Goal: Task Accomplishment & Management: Use online tool/utility

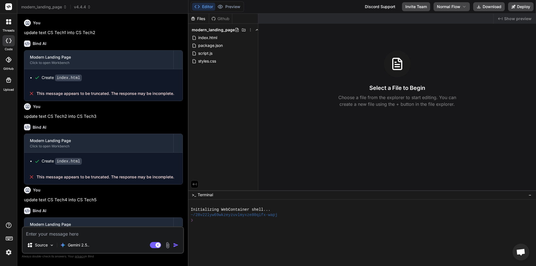
scroll to position [76, 0]
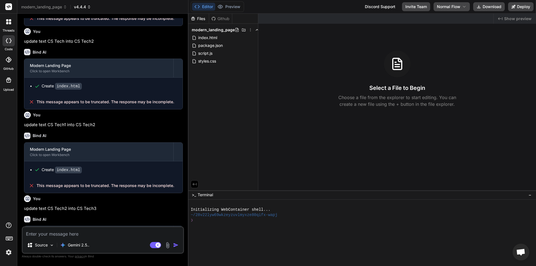
click at [91, 9] on span "v4.4.4" at bounding box center [82, 7] width 17 height 6
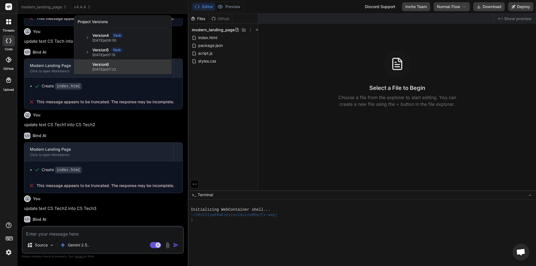
click at [95, 68] on span "09/10/2025 at 07:23" at bounding box center [130, 69] width 76 height 4
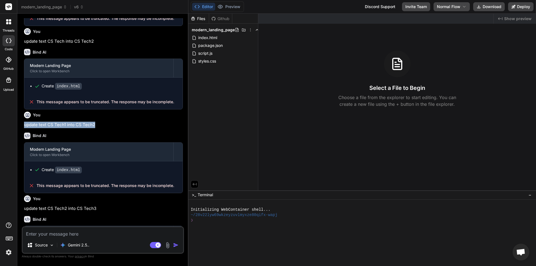
drag, startPoint x: 99, startPoint y: 125, endPoint x: 19, endPoint y: 126, distance: 79.9
click at [19, 126] on div "Bind AI Web Search Created with Pixso. Code Generator You update text CS Tech i…" at bounding box center [102, 140] width 171 height 252
copy p "update text CS Tech1 into CS Tech2"
click at [80, 236] on textarea at bounding box center [103, 232] width 161 height 10
click at [205, 35] on span "index.html" at bounding box center [208, 37] width 20 height 7
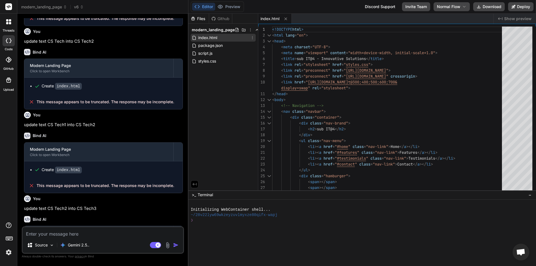
type textarea "x"
type textarea "display=swap" rel="stylesheet"> </head> <body> <!-- Navigation --> <nav class="…"
drag, startPoint x: 318, startPoint y: 130, endPoint x: 330, endPoint y: 128, distance: 12.4
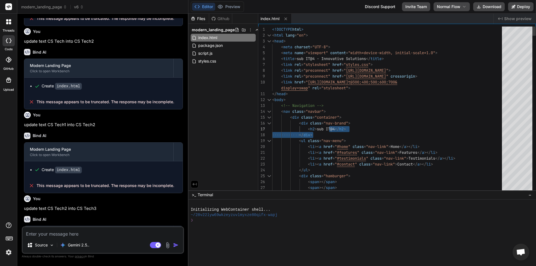
click at [68, 123] on p "update text CS Tech1 into CS Tech2" at bounding box center [103, 125] width 159 height 6
copy div "update text CS Tech1 into CS Tech2"
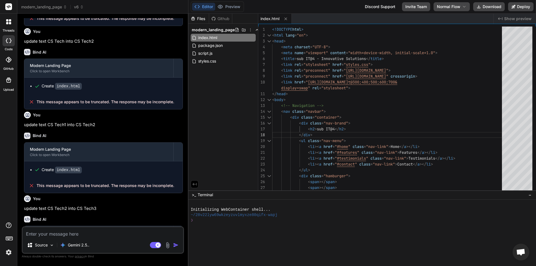
click at [61, 231] on textarea at bounding box center [103, 232] width 161 height 10
paste textarea "update text CS Tech1 into CS Tech2"
type textarea "x"
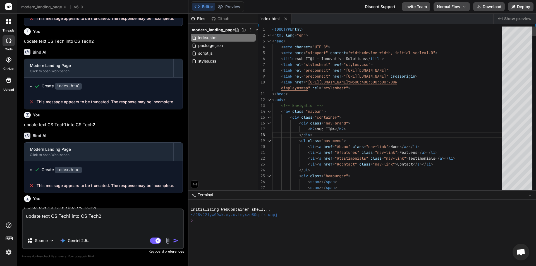
type textarea "update text CS Tech1 into CS Tech2"
drag, startPoint x: 319, startPoint y: 129, endPoint x: 335, endPoint y: 128, distance: 15.9
drag, startPoint x: 335, startPoint y: 128, endPoint x: 319, endPoint y: 127, distance: 16.3
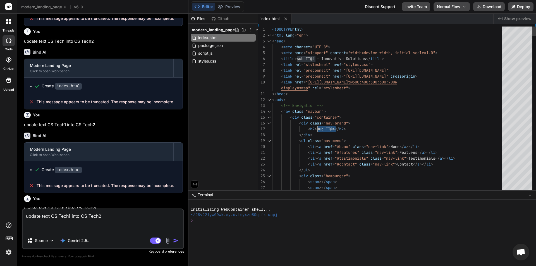
drag, startPoint x: 70, startPoint y: 218, endPoint x: 52, endPoint y: 214, distance: 18.8
click at [52, 214] on textarea "update text CS Tech1 into CS Tech2" at bounding box center [103, 220] width 161 height 23
paste textarea "sub IT@4"
type textarea "x"
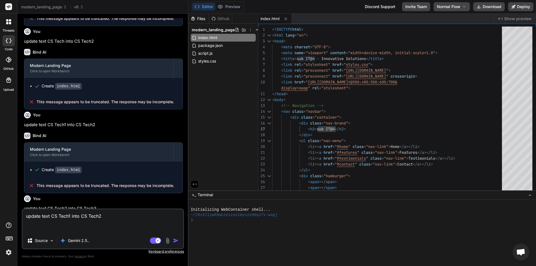
type textarea "update text sub IT@4 into CS Tech2"
click at [103, 216] on textarea "update text sub IT@4 into CS Tech2" at bounding box center [103, 220] width 161 height 23
type textarea "x"
type textarea "update text sub IT@4 into CS Tech"
type textarea "x"
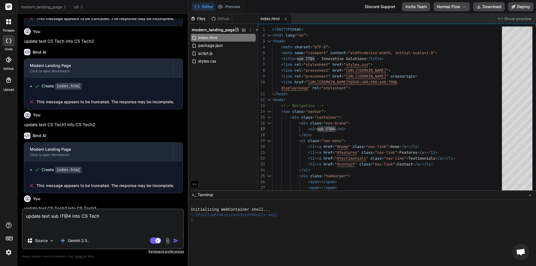
type textarea "update text sub IT@4 into CS Techy"
type textarea "x"
type textarea "update text sub IT@4 into CS Tech"
type textarea "x"
type textarea "update text sub IT@4 into CS Techn"
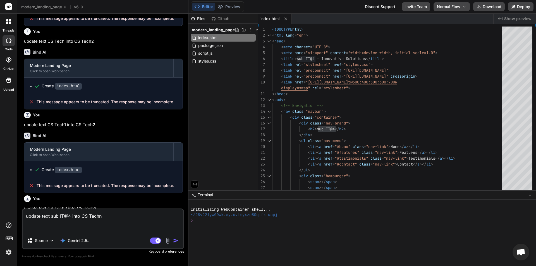
type textarea "x"
type textarea "update text sub IT@4 into CS Techno"
type textarea "x"
type textarea "update text sub IT@4 into CS Tech"
type textarea "x"
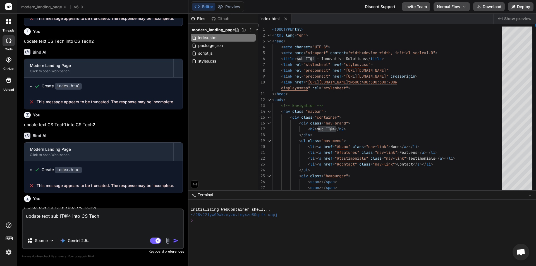
type textarea "update text sub IT@4 into CS Tec"
type textarea "x"
type textarea "update text sub IT@4 into CS Te"
type textarea "x"
type textarea "update text sub IT@4 into CS Tec"
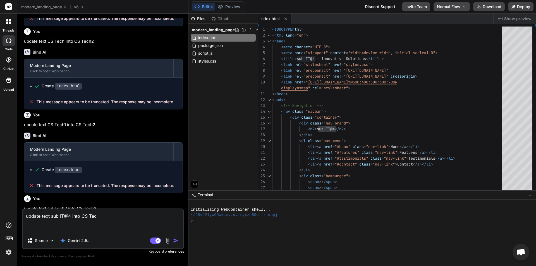
type textarea "x"
type textarea "update text sub IT@4 into CS Tech"
click at [177, 241] on img "button" at bounding box center [176, 241] width 6 height 6
type textarea "x"
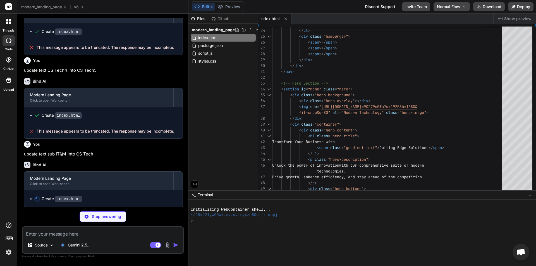
scroll to position [298, 0]
type textarea "x"
type textarea "</body> </html>"
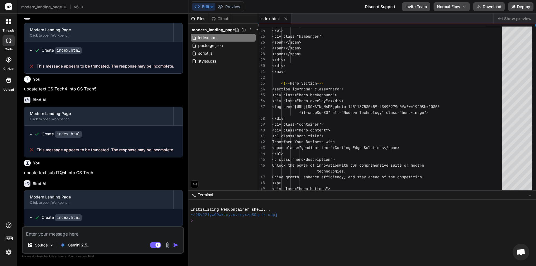
scroll to position [279, 0]
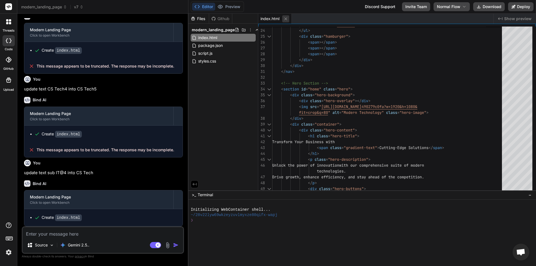
click at [287, 19] on icon at bounding box center [285, 18] width 5 height 5
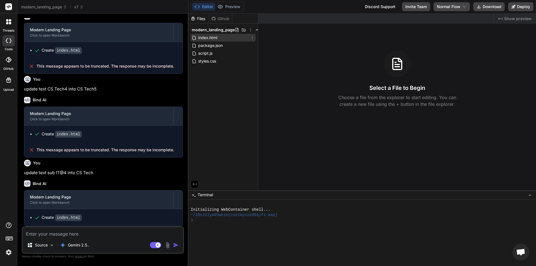
click at [203, 36] on span "index.html" at bounding box center [208, 37] width 20 height 7
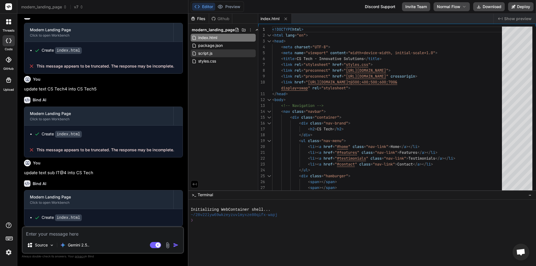
type textarea "x"
click at [104, 234] on textarea at bounding box center [103, 232] width 161 height 10
click at [209, 46] on span "package.json" at bounding box center [211, 45] width 26 height 7
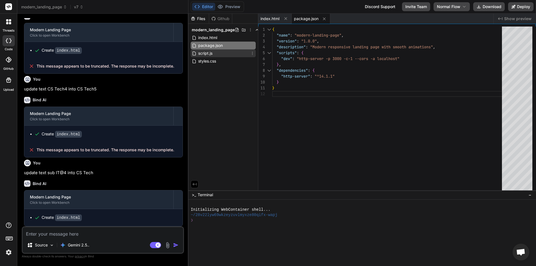
click at [206, 51] on span "script.js" at bounding box center [205, 53] width 15 height 7
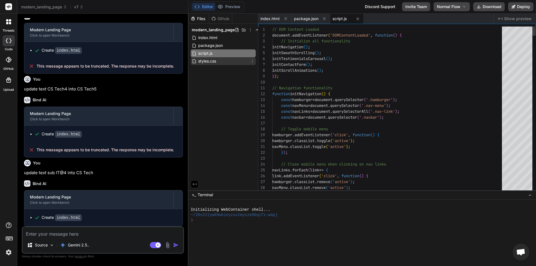
click at [204, 62] on span "styles.css" at bounding box center [207, 61] width 19 height 7
type textarea ".features-grid { grid-template-columns: 1fr; } .feature-card { padding: 1.5rem;…"
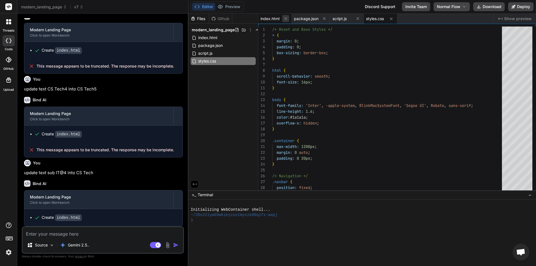
click at [288, 21] on button at bounding box center [285, 18] width 7 height 7
click at [288, 21] on button at bounding box center [290, 18] width 7 height 7
click at [288, 21] on button at bounding box center [285, 18] width 7 height 7
click at [289, 20] on button at bounding box center [285, 18] width 7 height 7
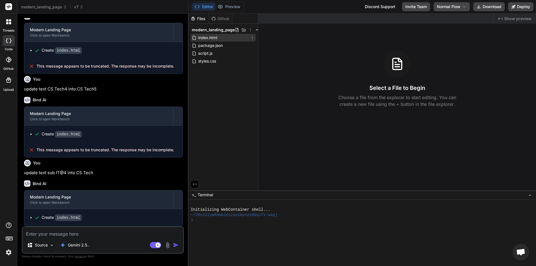
click at [211, 40] on span "index.html" at bounding box center [208, 37] width 20 height 7
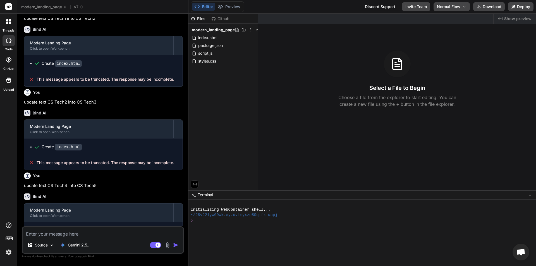
scroll to position [195, 0]
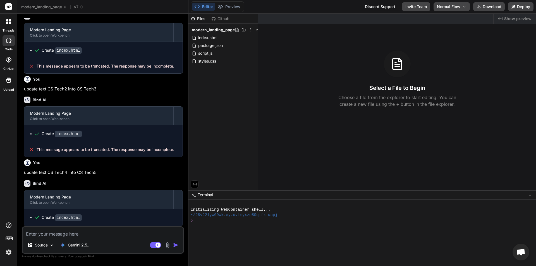
click at [175, 243] on img "button" at bounding box center [176, 245] width 6 height 6
click at [113, 233] on textarea at bounding box center [103, 232] width 161 height 10
click at [81, 5] on span "v7" at bounding box center [78, 7] width 9 height 6
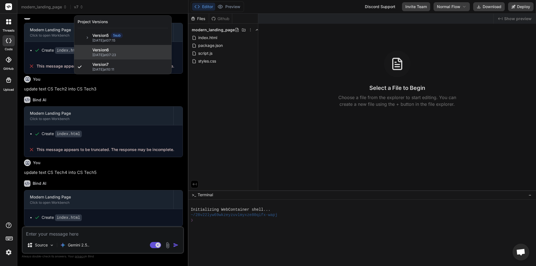
click at [108, 57] on span "09/10/2025 at 07:23" at bounding box center [130, 55] width 76 height 4
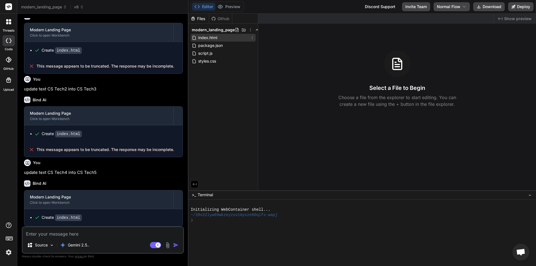
click at [204, 35] on span "index.html" at bounding box center [208, 37] width 20 height 7
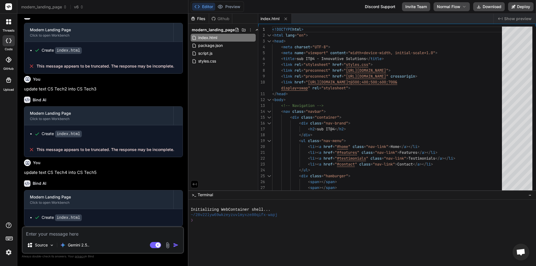
type textarea "x"
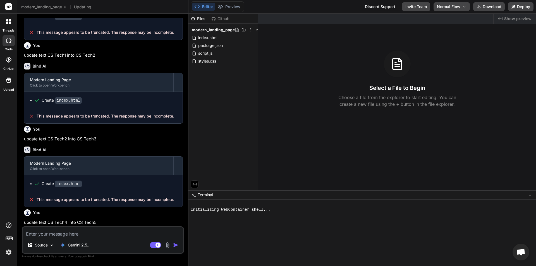
scroll to position [160, 0]
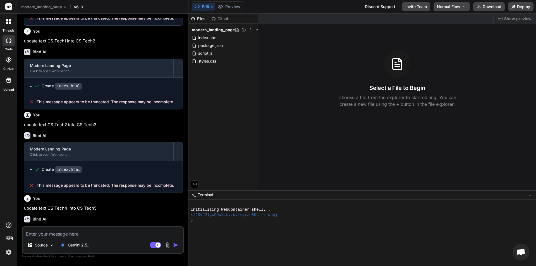
type textarea "x"
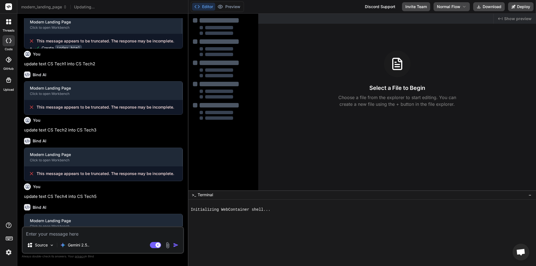
scroll to position [126, 0]
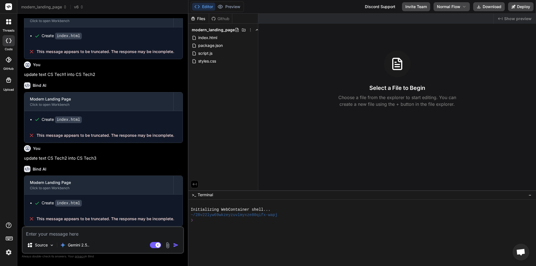
type textarea "x"
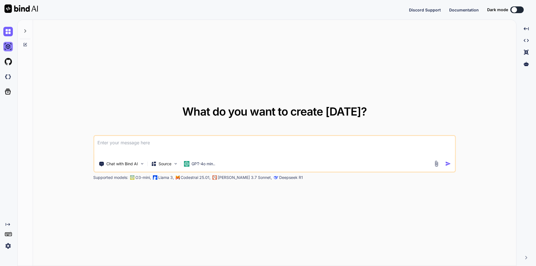
click at [7, 45] on img at bounding box center [7, 46] width 9 height 9
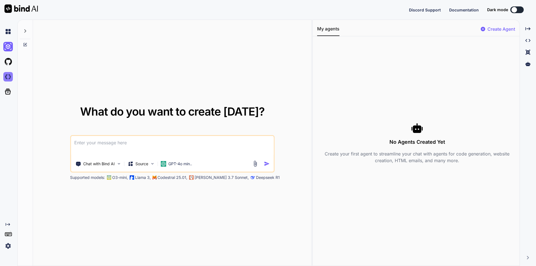
click at [8, 76] on img at bounding box center [7, 76] width 9 height 9
type textarea "x"
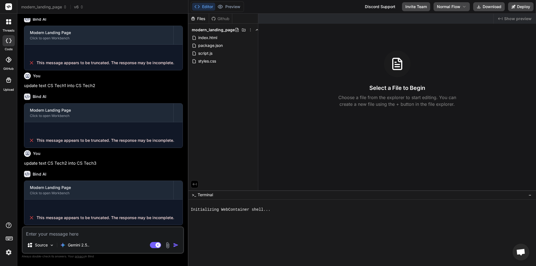
scroll to position [126, 0]
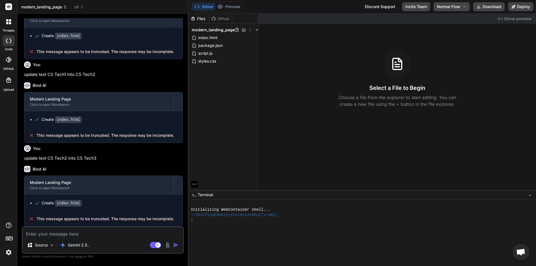
click at [56, 7] on span "modern_landing_page" at bounding box center [44, 7] width 46 height 6
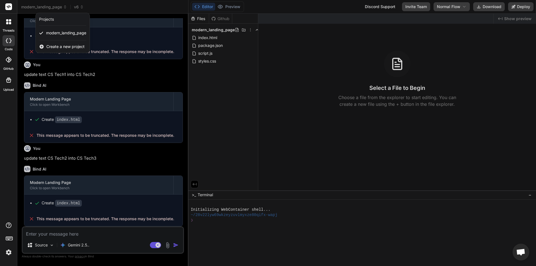
click at [63, 48] on span "Create a new project" at bounding box center [65, 47] width 38 height 6
type textarea "x"
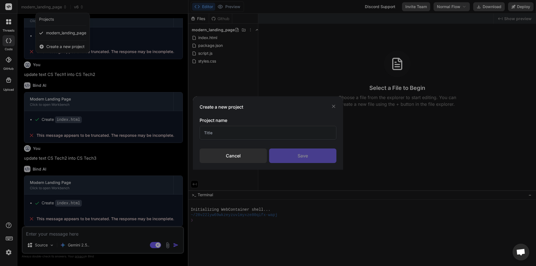
click at [229, 133] on input "text" at bounding box center [268, 133] width 137 height 14
type input "demo project"
click at [328, 156] on div "Save" at bounding box center [302, 156] width 67 height 15
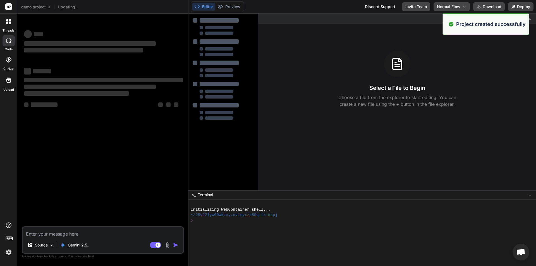
scroll to position [0, 0]
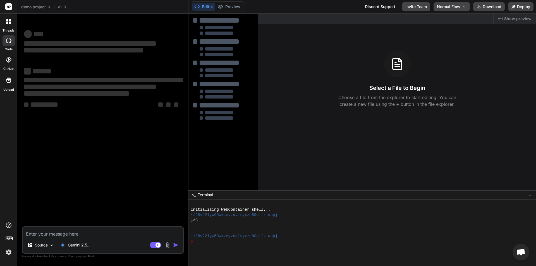
type textarea "x"
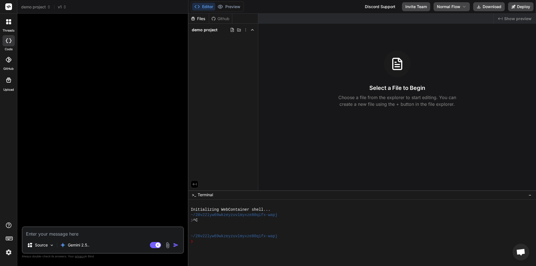
click at [128, 235] on textarea at bounding box center [103, 232] width 161 height 10
type textarea "c"
type textarea "x"
type textarea "cr"
type textarea "x"
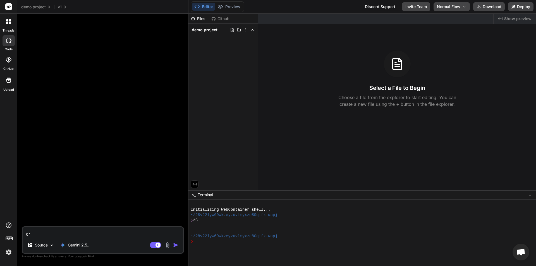
type textarea "cre"
type textarea "x"
type textarea "cret"
type textarea "x"
type textarea "cre"
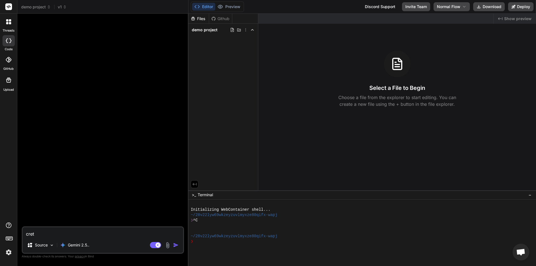
type textarea "x"
type textarea "cr"
type textarea "x"
type textarea "cre"
type textarea "x"
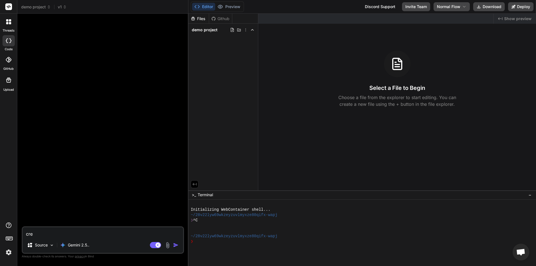
type textarea "crea"
type textarea "x"
type textarea "creat"
type textarea "x"
type textarea "create"
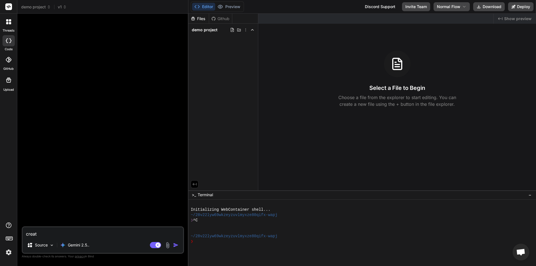
type textarea "x"
type textarea "create"
type textarea "x"
type textarea "create c"
type textarea "x"
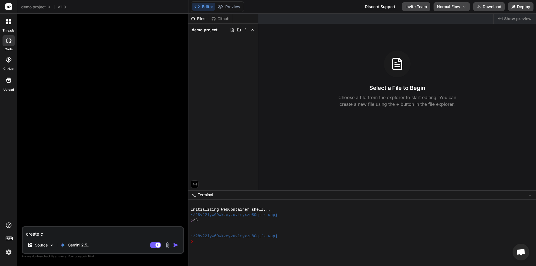
type textarea "create ch"
type textarea "x"
type textarea "create cha"
type textarea "x"
type textarea "create chat"
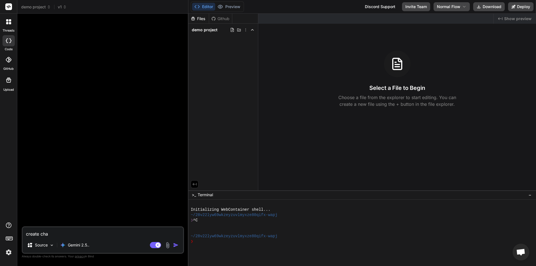
type textarea "x"
type textarea "create chat"
type textarea "x"
type textarea "create chat a"
type textarea "x"
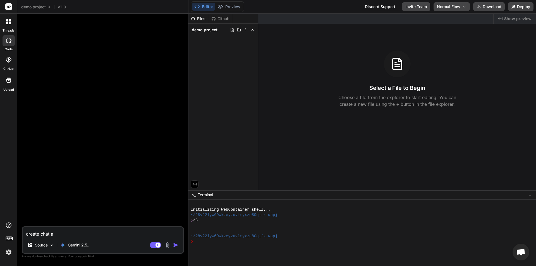
type textarea "create chat ap"
type textarea "x"
type textarea "create chat app"
type textarea "x"
type textarea "create chat app"
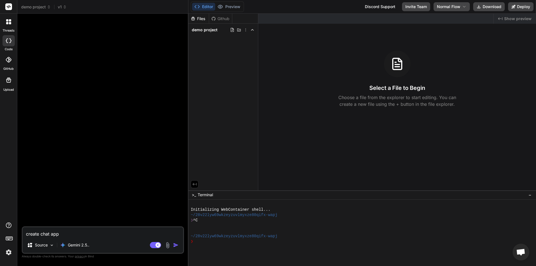
type textarea "x"
type textarea "create chat app l"
type textarea "x"
type textarea "create chat app la"
type textarea "x"
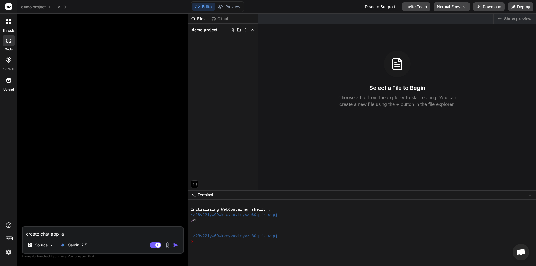
type textarea "create chat app lan"
type textarea "x"
type textarea "create chat app lang"
type textarea "x"
type textarea "create chat app lan"
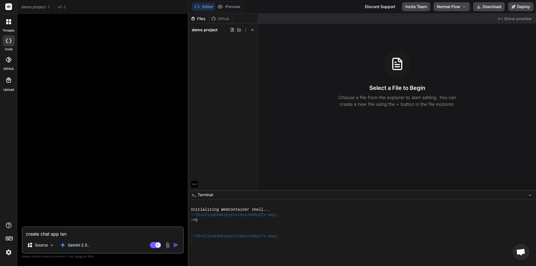
type textarea "x"
type textarea "create chat app land"
type textarea "x"
type textarea "create chat app [PERSON_NAME]"
type textarea "x"
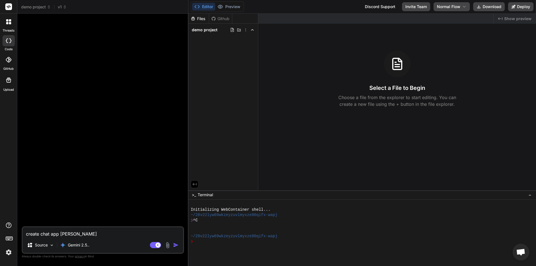
type textarea "create chat app [PERSON_NAME]"
type textarea "x"
type textarea "create chat app [PERSON_NAME]"
type textarea "x"
type textarea "create chat app [PERSON_NAME]"
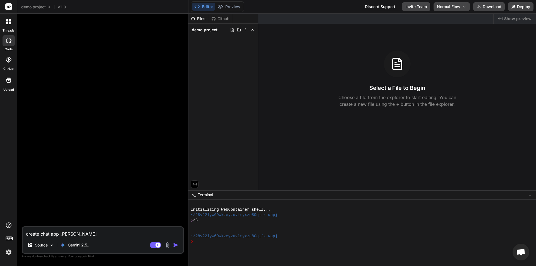
type textarea "x"
type textarea "create chat app landing"
type textarea "x"
type textarea "create chat app landingp"
type textarea "x"
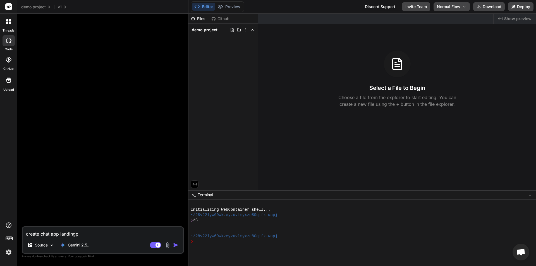
type textarea "create chat app landing"
type textarea "x"
type textarea "create chat app landing"
type textarea "x"
type textarea "create chat app landing p"
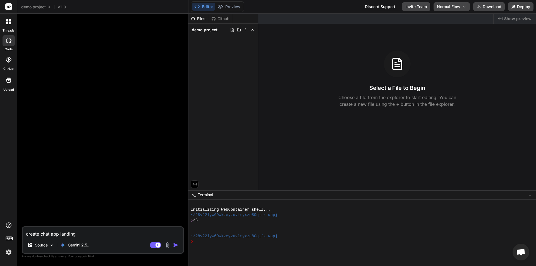
type textarea "x"
type textarea "create chat app landing pa"
type textarea "x"
type textarea "create chat app landing pag"
type textarea "x"
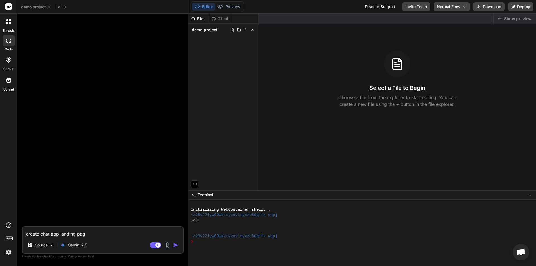
type textarea "create chat app landing page"
type textarea "x"
type textarea "create chat app landing page"
click at [177, 243] on img "button" at bounding box center [176, 245] width 6 height 6
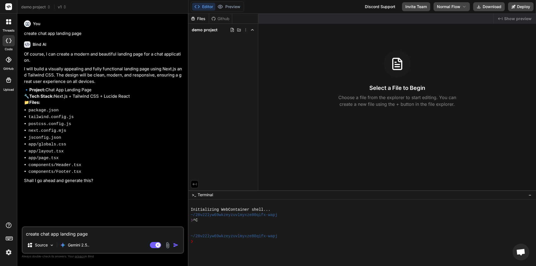
type textarea "x"
click at [91, 229] on textarea "create chat app landing page" at bounding box center [103, 232] width 161 height 10
type textarea "y"
type textarea "x"
type textarea "ye"
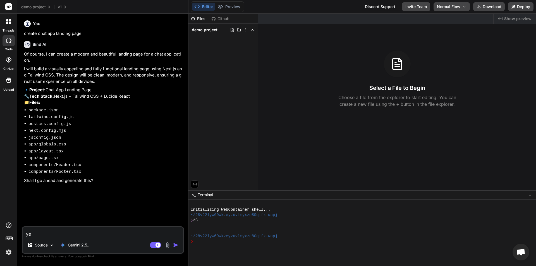
type textarea "x"
type textarea "yes"
type textarea "x"
type textarea "yes"
click at [177, 244] on img "button" at bounding box center [176, 245] width 6 height 6
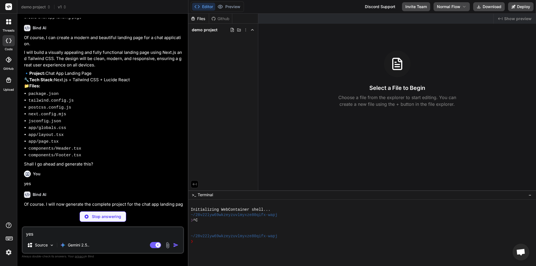
scroll to position [16, 0]
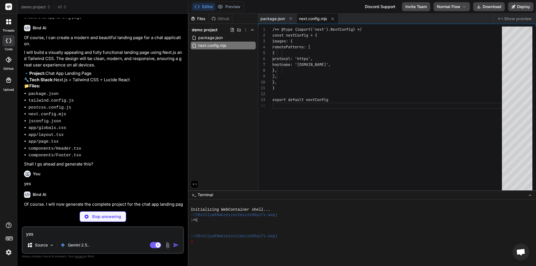
type textarea "x"
type textarea "} export default nextConfig"
type textarea "x"
type textarea ""accordion-up": "accordion-up 0.2s ease-out", }, }, }, plugins: [], }"
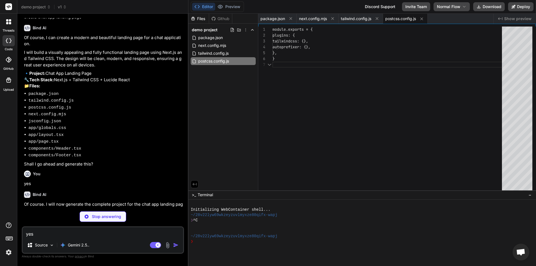
type textarea "x"
type textarea "module.exports = { plugins: { tailwindcss: {}, autoprefixer: {}, }, }"
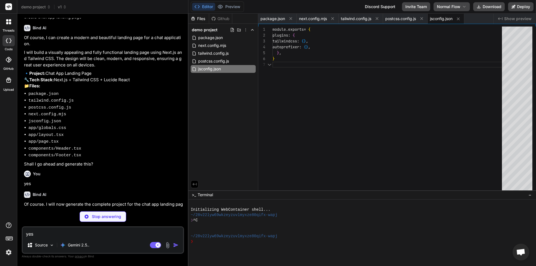
type textarea "x"
type textarea "{ "compilerOptions": { "paths": { "@/*": ["./*"] } } }"
type textarea "x"
type textarea "} body { @apply bg-background text-foreground; } }"
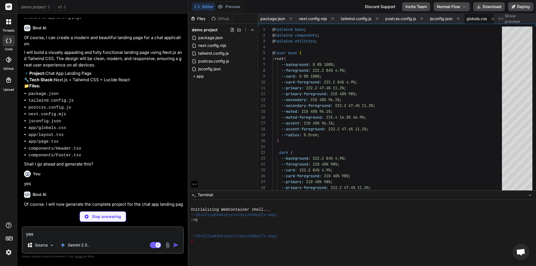
scroll to position [0, 8]
type textarea "x"
type textarea "{children} </body> </html> ) }"
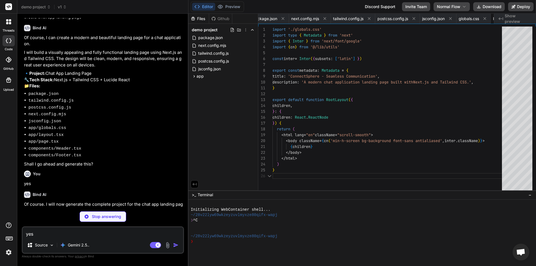
type textarea "x"
type textarea "import { type ClassValue, clsx } from "clsx" import { twMerge } from "tailwind-…"
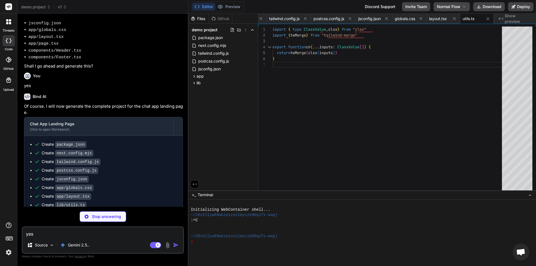
scroll to position [130, 0]
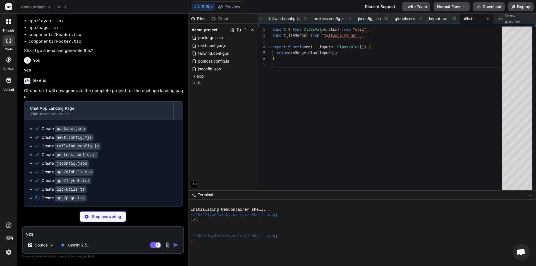
type textarea "x"
type textarea "}"
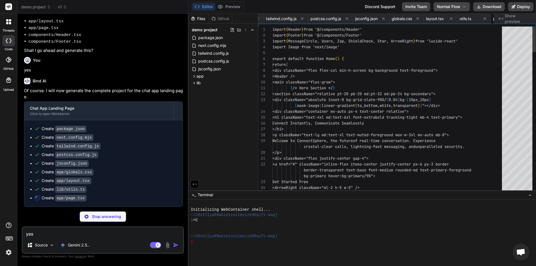
scroll to position [0, 108]
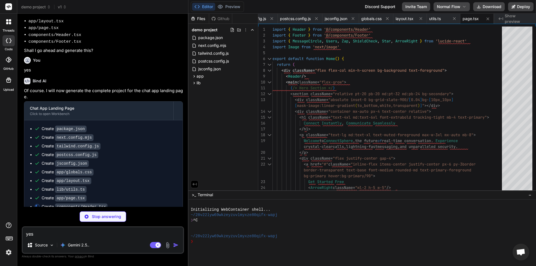
type textarea "x"
type textarea ") }"
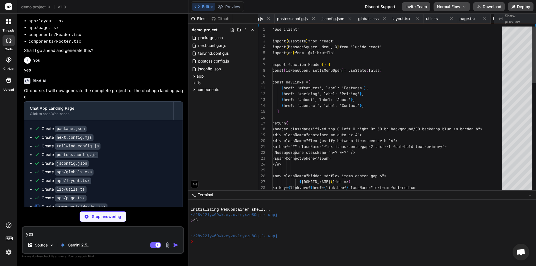
scroll to position [0, 142]
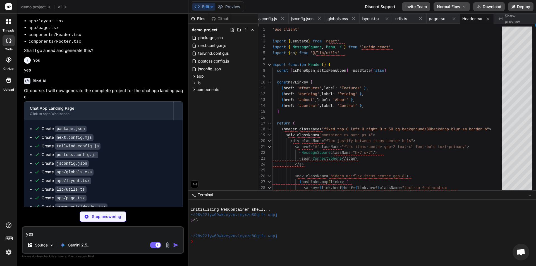
type textarea "x"
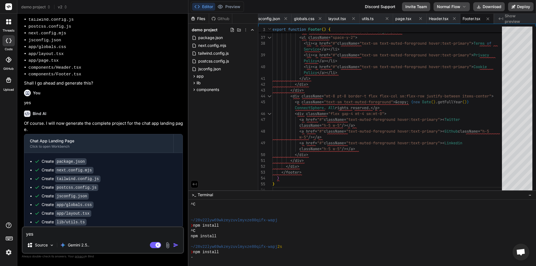
scroll to position [30, 0]
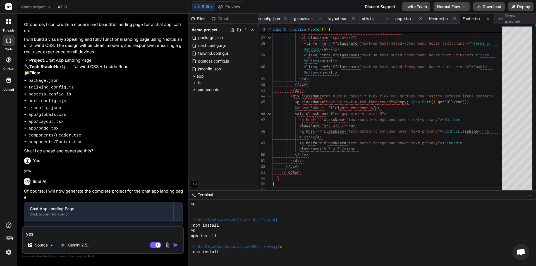
click at [65, 8] on icon at bounding box center [66, 8] width 2 height 1
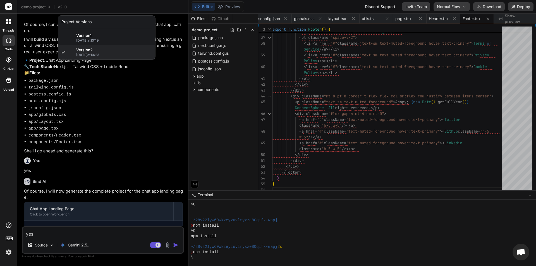
click at [225, 141] on div at bounding box center [268, 133] width 536 height 266
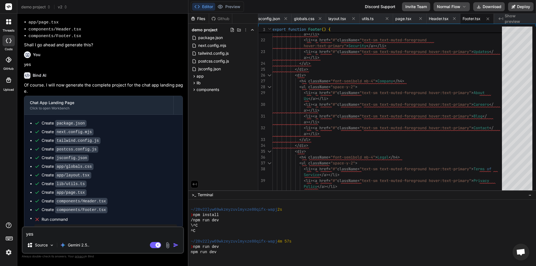
scroll to position [169, 0]
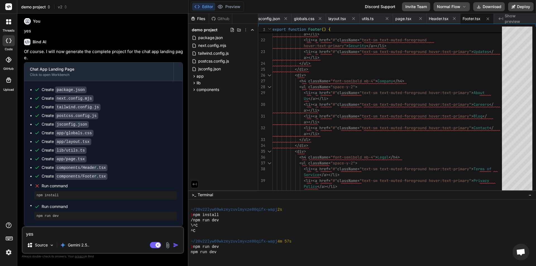
click at [39, 4] on span "demo project" at bounding box center [36, 7] width 30 height 6
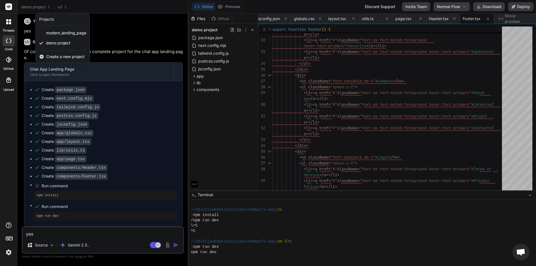
click at [60, 57] on span "Create a new project" at bounding box center [65, 57] width 38 height 6
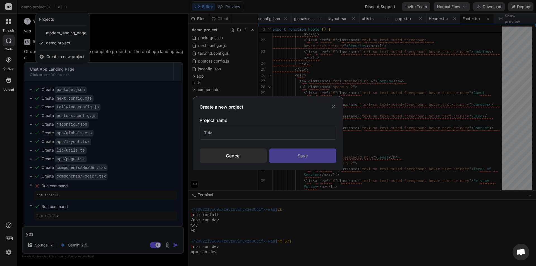
click at [231, 157] on div "Cancel" at bounding box center [233, 156] width 67 height 15
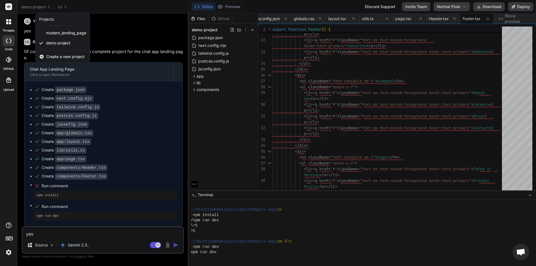
click at [43, 5] on div at bounding box center [268, 133] width 536 height 266
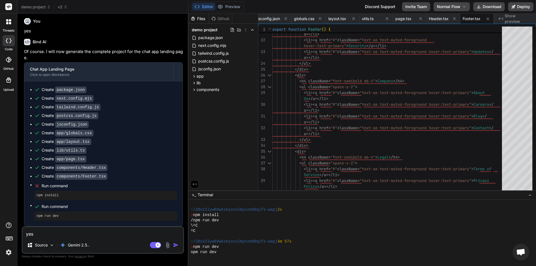
click at [7, 27] on div at bounding box center [9, 22] width 12 height 12
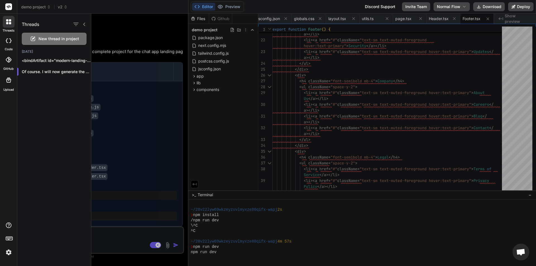
click at [37, 36] on div "New thread in project" at bounding box center [54, 39] width 65 height 12
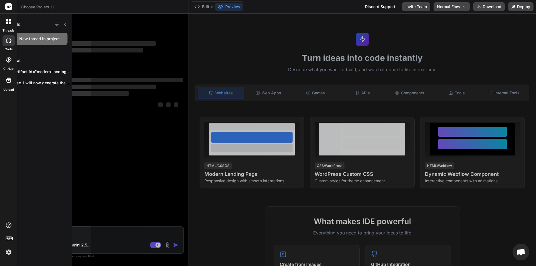
scroll to position [0, 0]
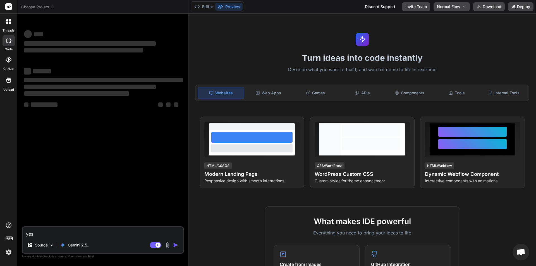
type textarea "x"
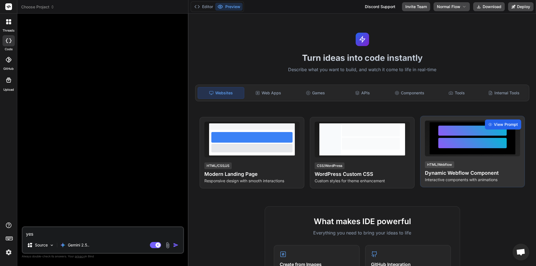
click at [494, 124] on span "View Prompt" at bounding box center [506, 125] width 24 height 6
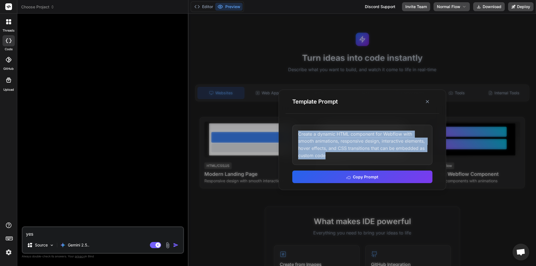
drag, startPoint x: 348, startPoint y: 160, endPoint x: 297, endPoint y: 132, distance: 58.1
click at [297, 132] on div "Create a dynamic HTML component for Webflow with smooth animations, responsive …" at bounding box center [362, 145] width 140 height 40
copy div "Create a dynamic HTML component for Webflow with smooth animations, responsive …"
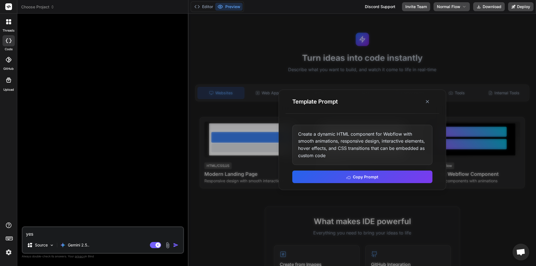
click at [61, 235] on textarea "yes" at bounding box center [103, 232] width 161 height 10
paste textarea "Create a dynamic HTML component for Webflow with smooth animations, responsive …"
type textarea "Create a dynamic HTML component for Webflow with smooth animations, responsive …"
type textarea "x"
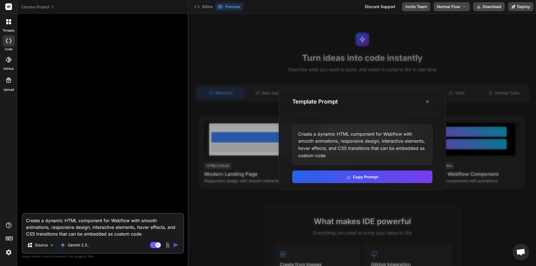
type textarea "Create a dynamic HTML component for Webflow with smooth animations, responsive …"
click at [175, 242] on img "button" at bounding box center [176, 245] width 6 height 6
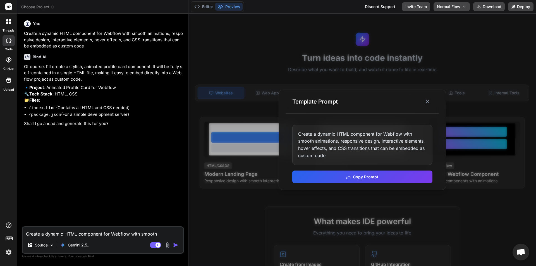
click at [110, 231] on textarea "Create a dynamic HTML component for Webflow with smooth animations, responsive …" at bounding box center [103, 232] width 161 height 10
type textarea "x"
type textarea "y"
type textarea "x"
type textarea "ye"
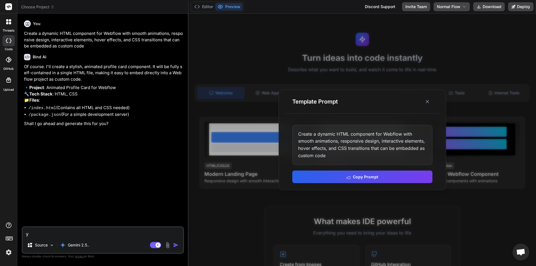
type textarea "x"
type textarea "yes"
type textarea "x"
type textarea "yes"
click at [179, 243] on img "button" at bounding box center [176, 245] width 6 height 6
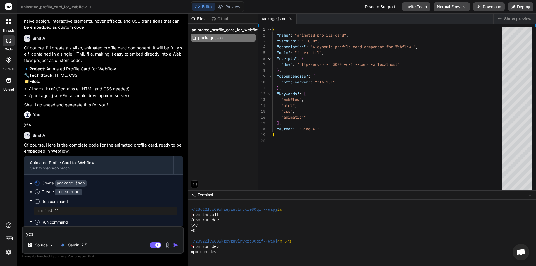
scroll to position [34, 0]
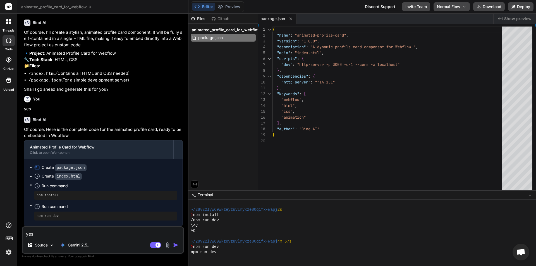
type textarea "x"
type textarea "}, "keywords": [ "webflow", "html", "css", "animation" ], "author": "Bind AI" }"
click at [367, 93] on div "{ "name" : "animated-profile-card" , "version" : "1.0.0" , "description" : "A d…" at bounding box center [389, 110] width 233 height 166
type textarea "x"
